Goal: Navigation & Orientation: Find specific page/section

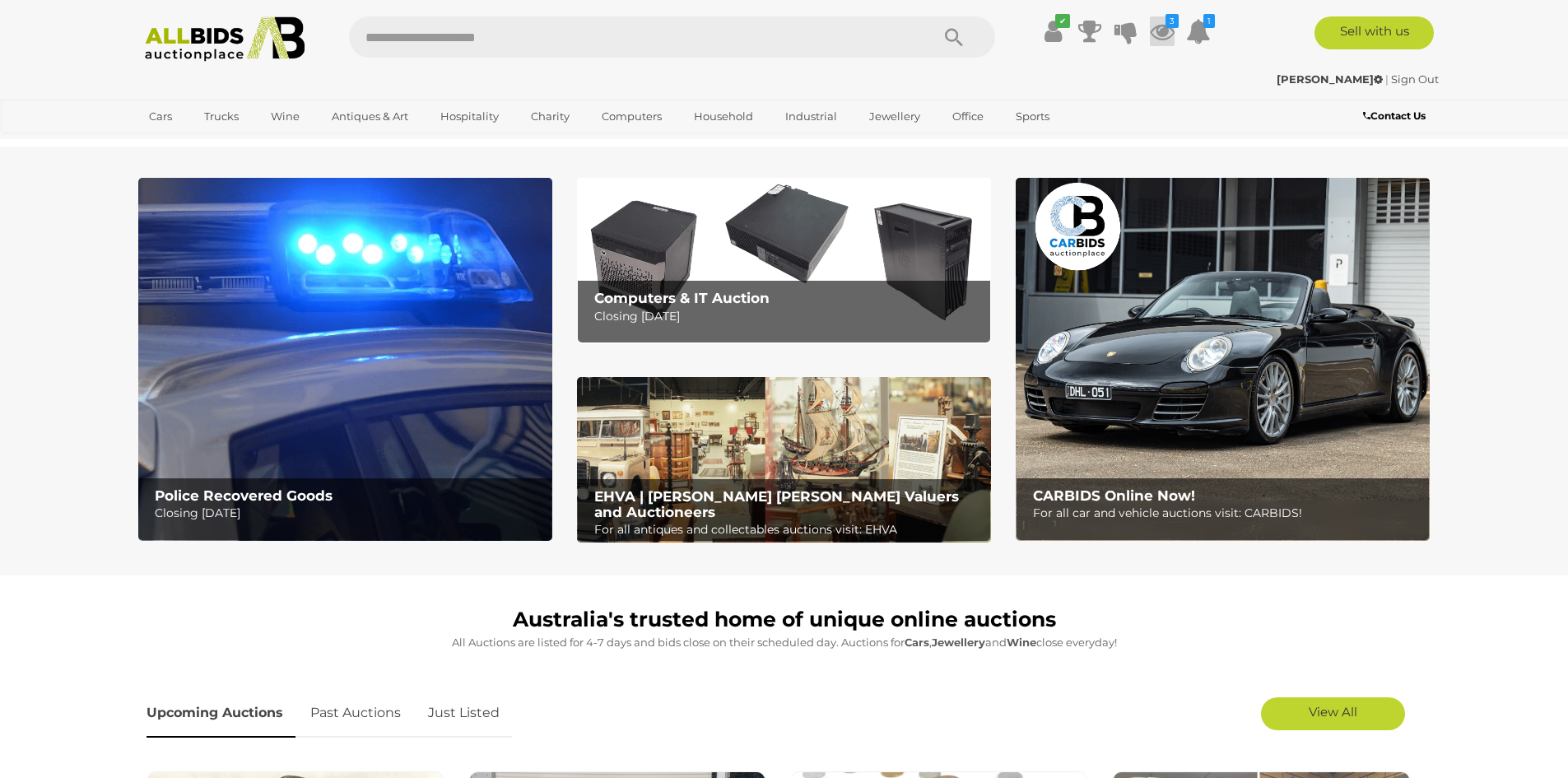
click at [1162, 27] on icon at bounding box center [1162, 31] width 25 height 30
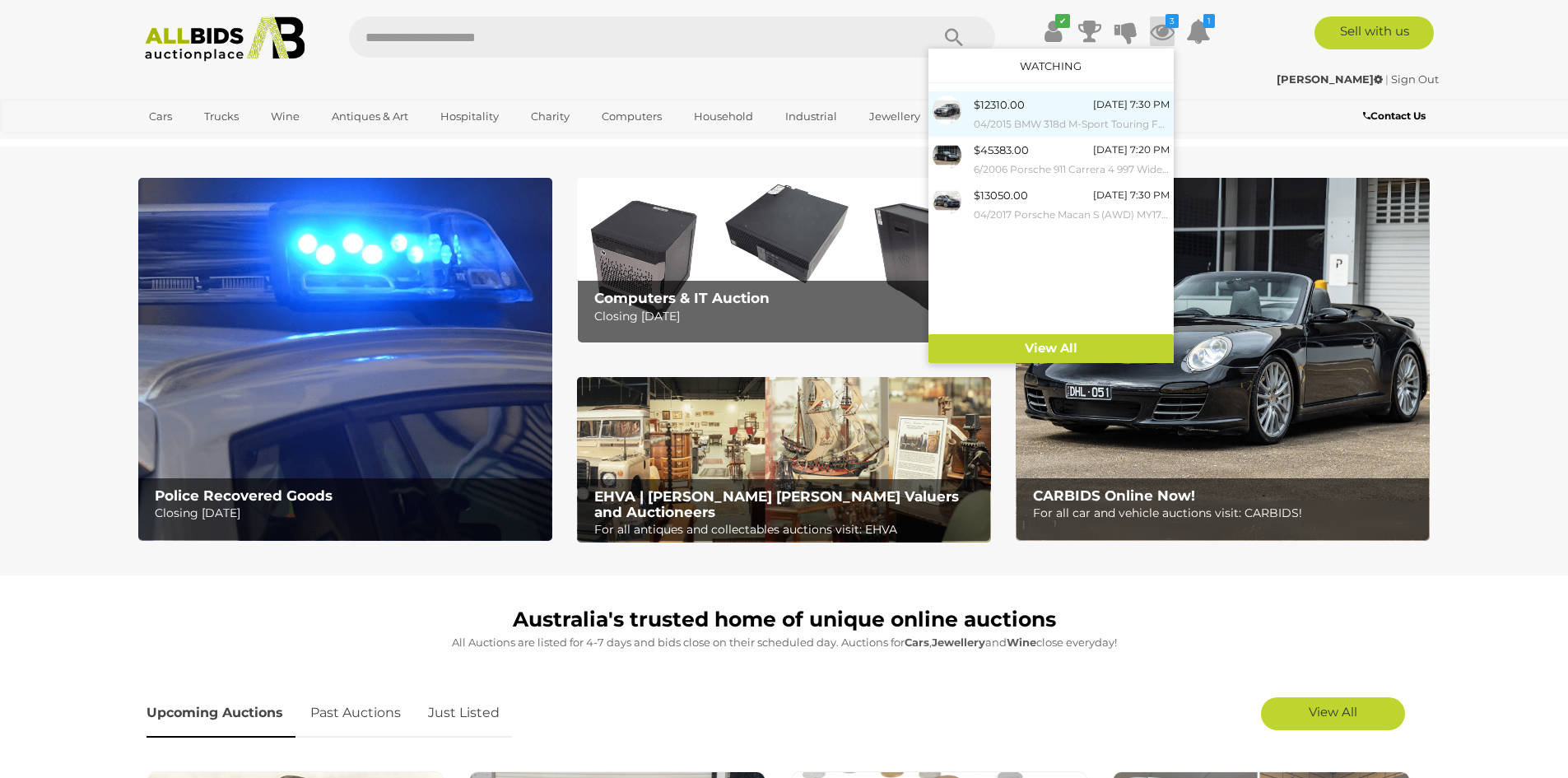
click at [1017, 110] on span "$12310.00" at bounding box center [999, 104] width 51 height 13
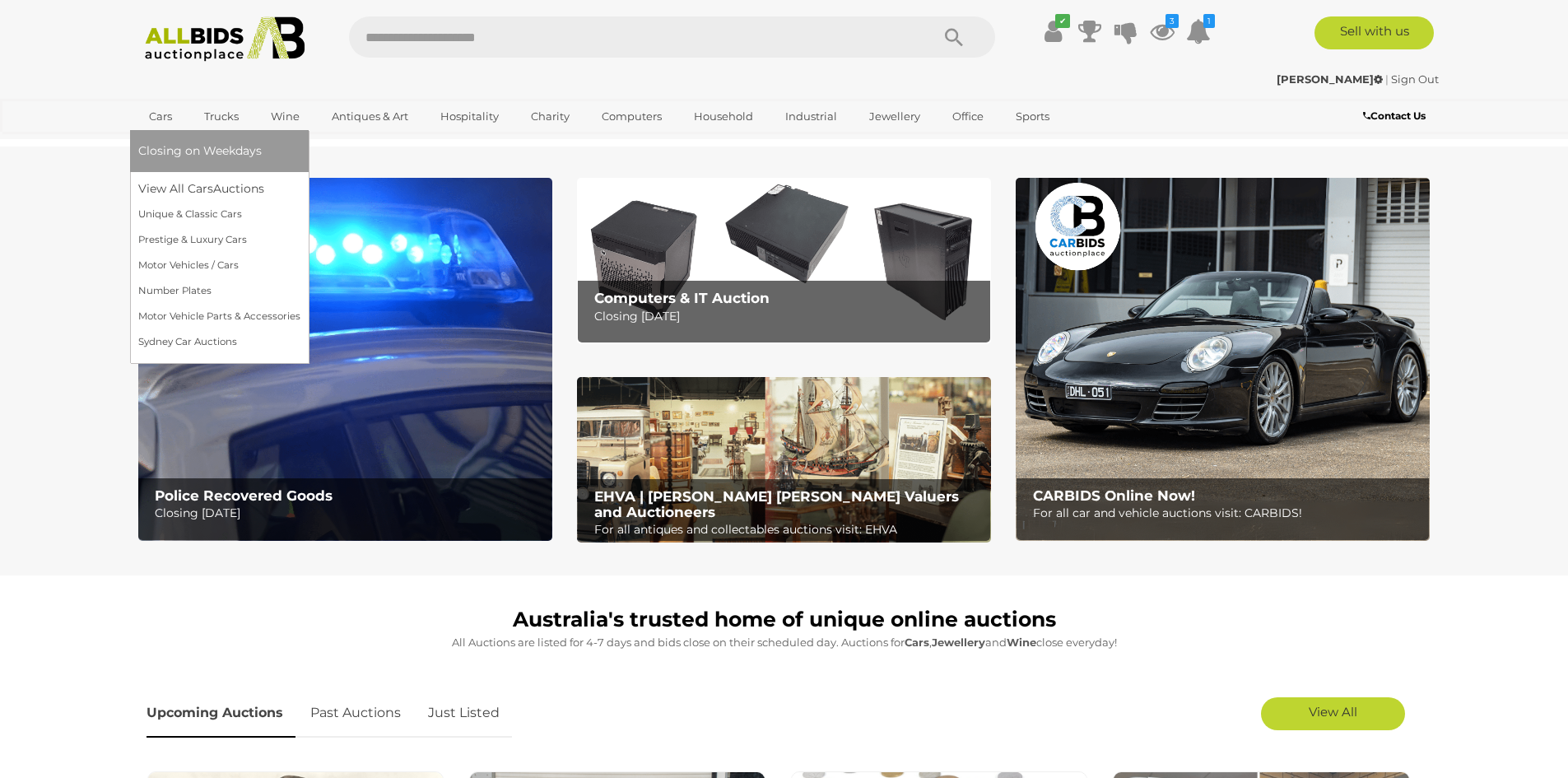
click at [171, 122] on link "Cars" at bounding box center [160, 116] width 45 height 27
click at [183, 187] on link "View All Cars Auctions" at bounding box center [219, 189] width 162 height 26
